Goal: Book appointment/travel/reservation

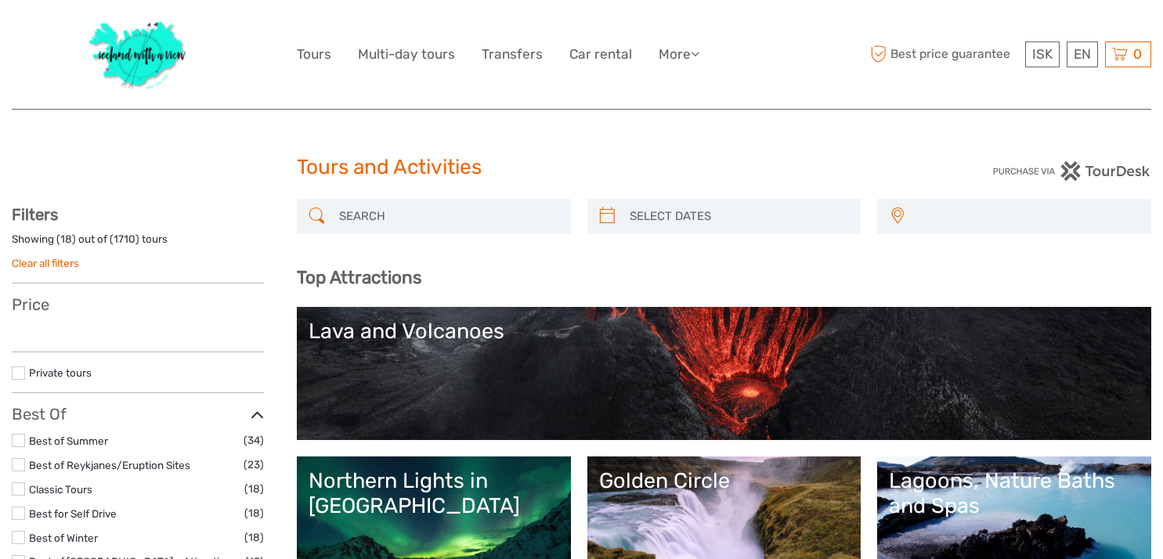
select select
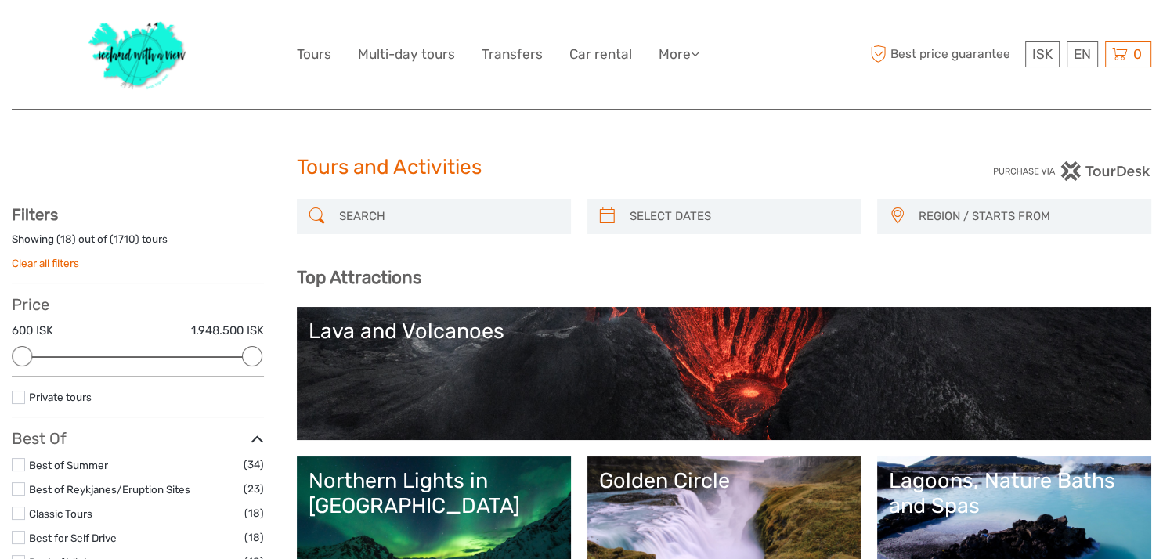
type input "[DATE]"
click at [655, 222] on input "search" at bounding box center [738, 216] width 230 height 27
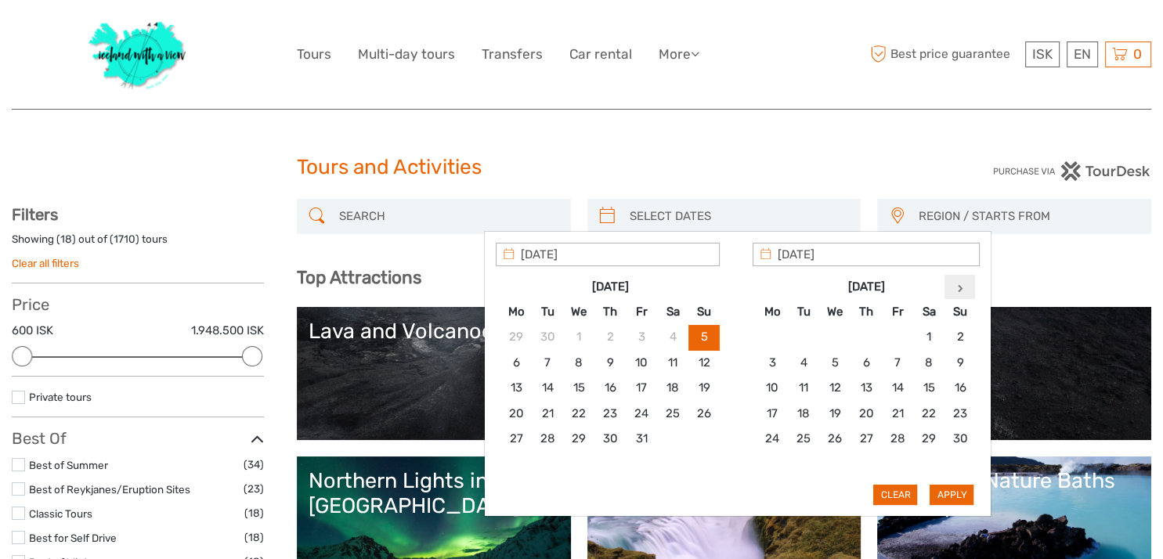
click at [953, 284] on th at bounding box center [959, 286] width 31 height 25
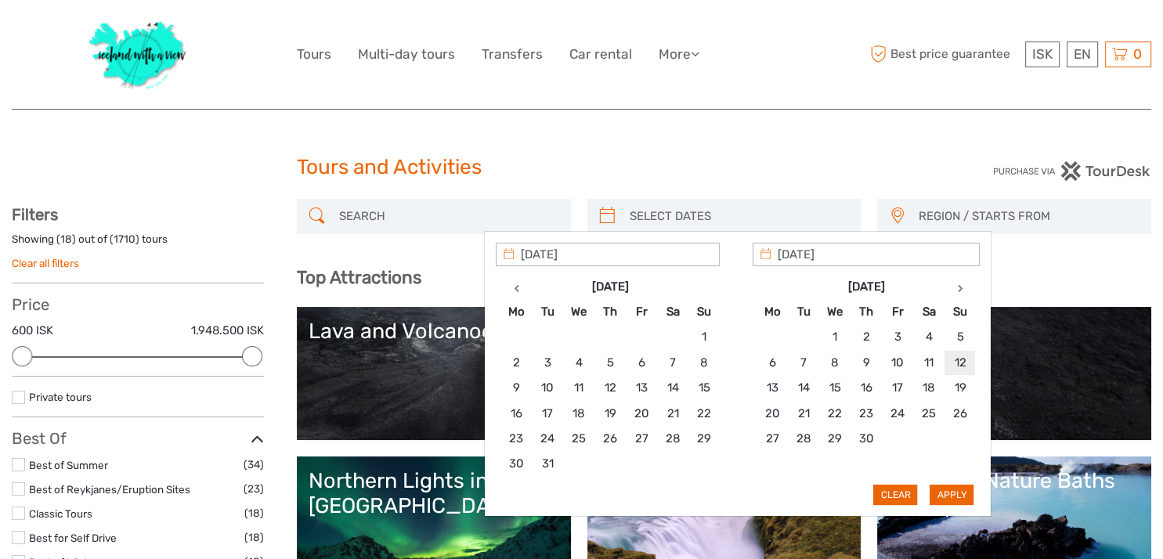
type input "[DATE]"
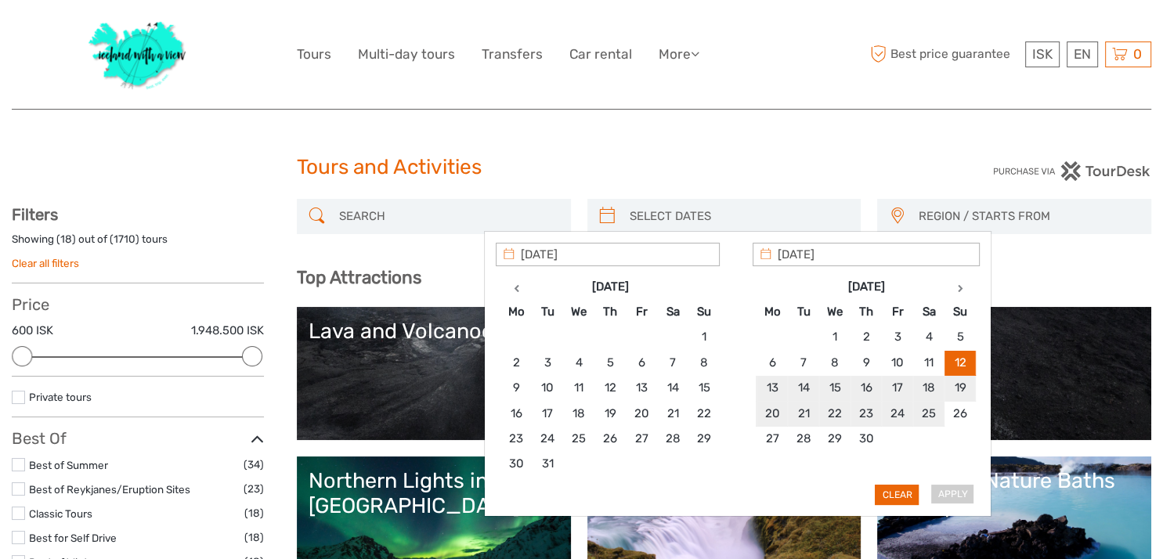
click at [945, 493] on div "Apply Clear" at bounding box center [738, 374] width 484 height 263
type input "[DATE]"
click at [958, 489] on button "Apply" at bounding box center [951, 495] width 44 height 20
type input "[DATE] - [DATE]"
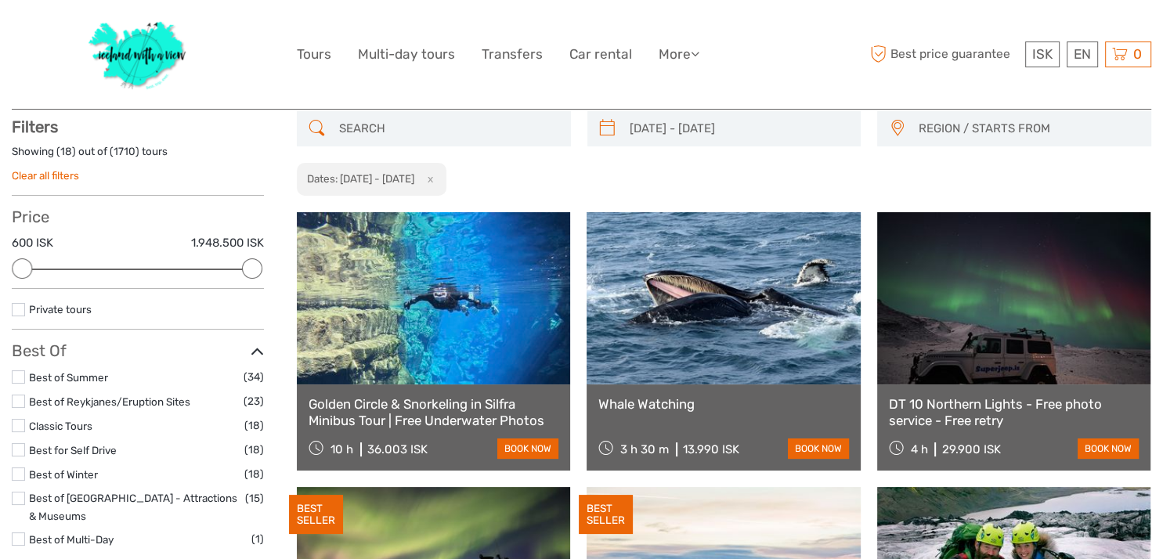
scroll to position [88, 0]
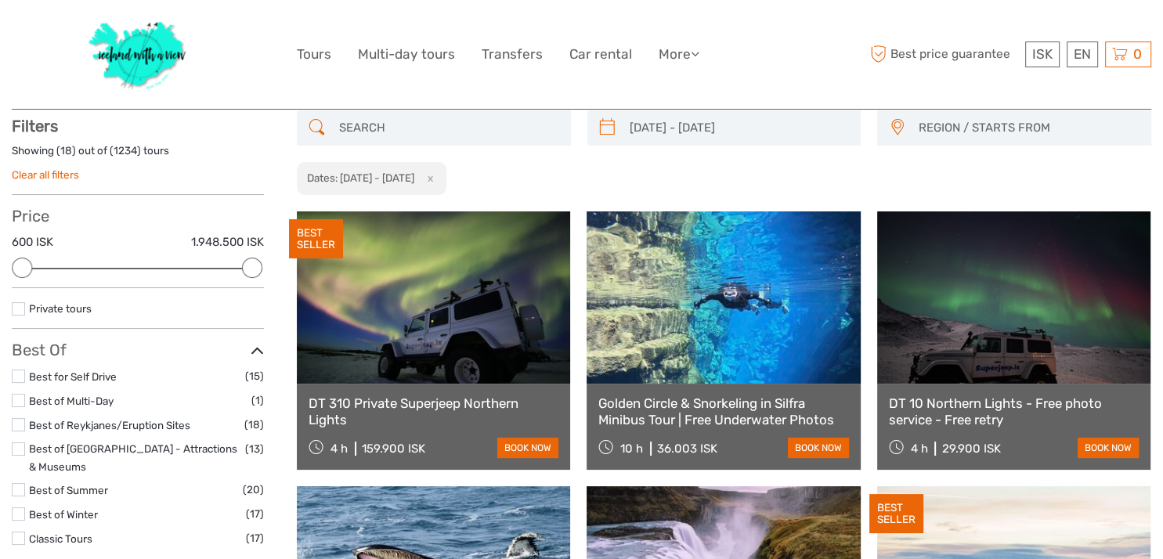
scroll to position [90, 0]
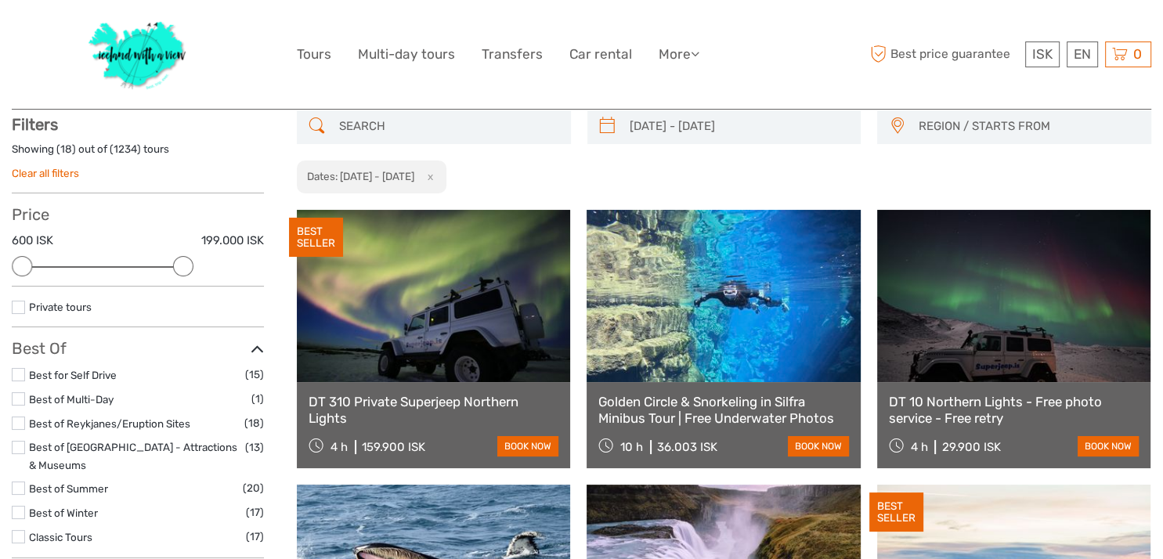
drag, startPoint x: 251, startPoint y: 263, endPoint x: 174, endPoint y: 262, distance: 76.8
click at [174, 262] on div at bounding box center [183, 266] width 20 height 20
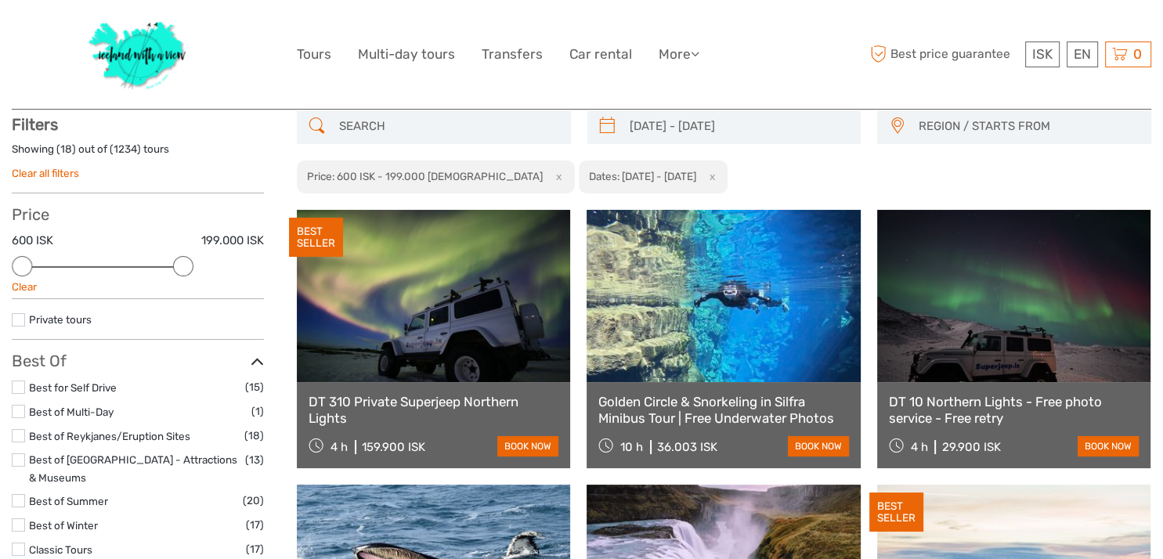
scroll to position [88, 0]
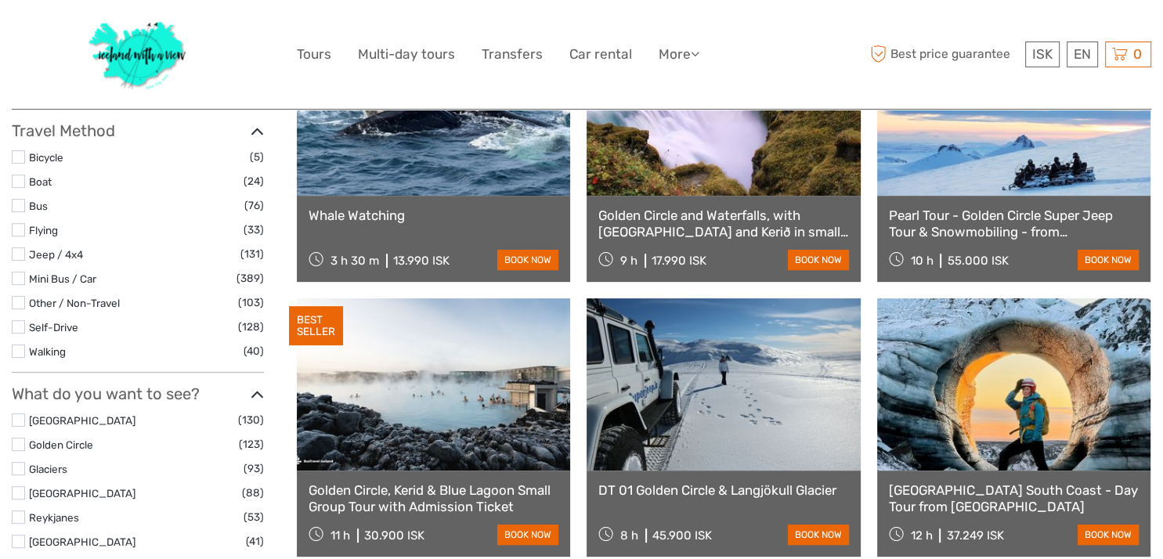
scroll to position [542, 0]
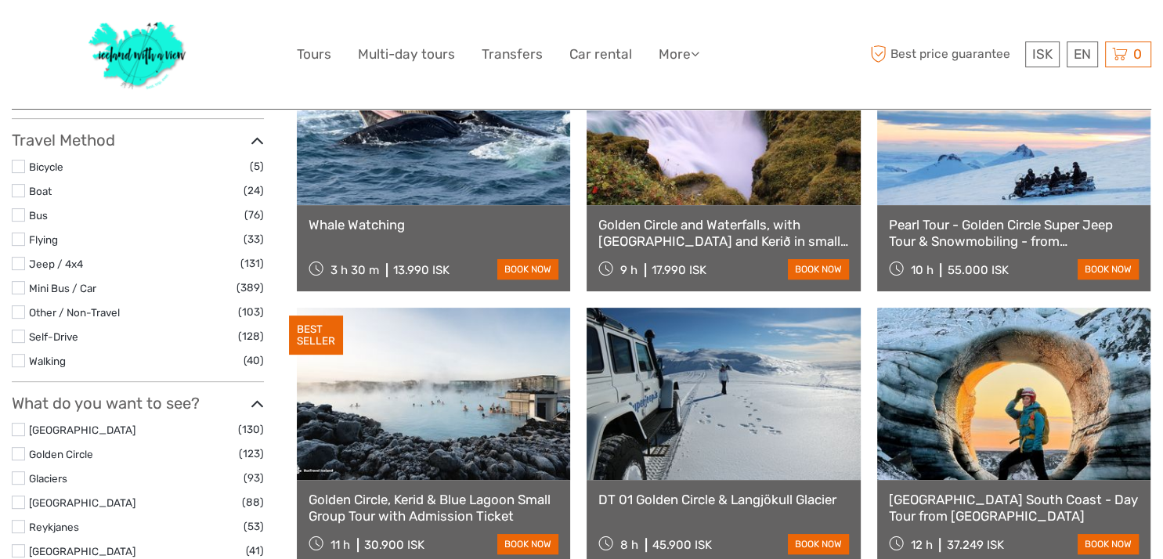
click at [17, 208] on label at bounding box center [18, 214] width 13 height 13
click at [0, 0] on input "checkbox" at bounding box center [0, 0] width 0 height 0
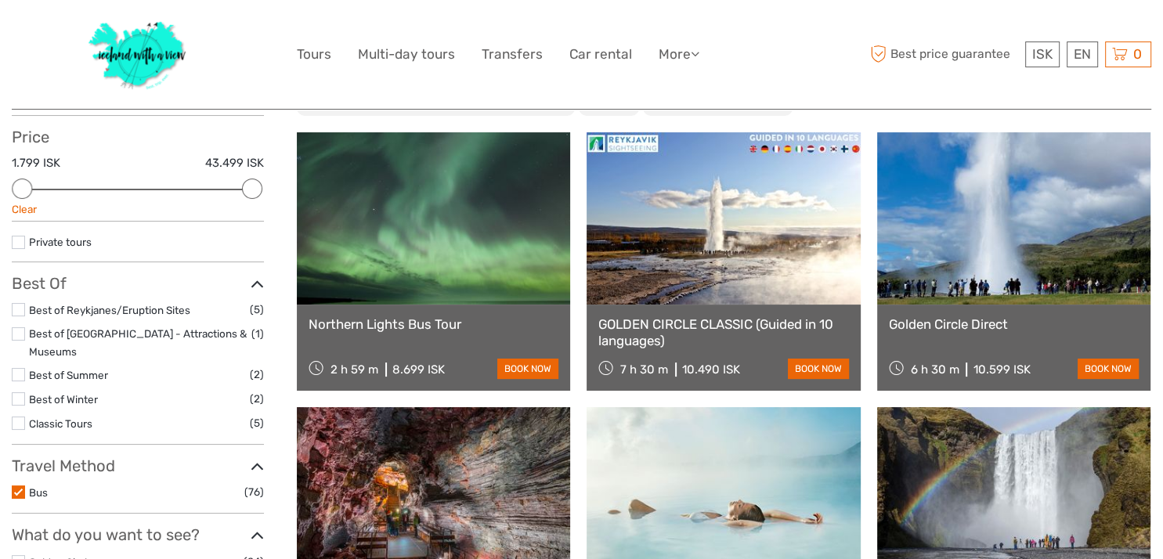
scroll to position [94, 0]
